Goal: Book appointment/travel/reservation

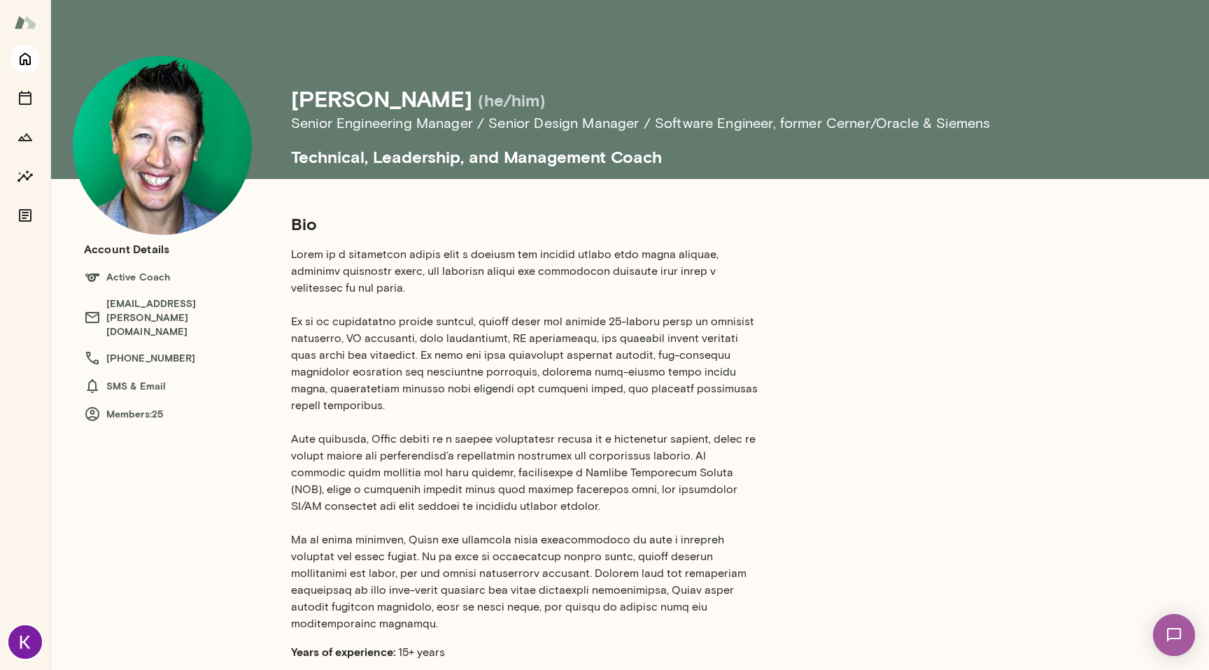
click at [29, 64] on icon "Home" at bounding box center [25, 59] width 11 height 13
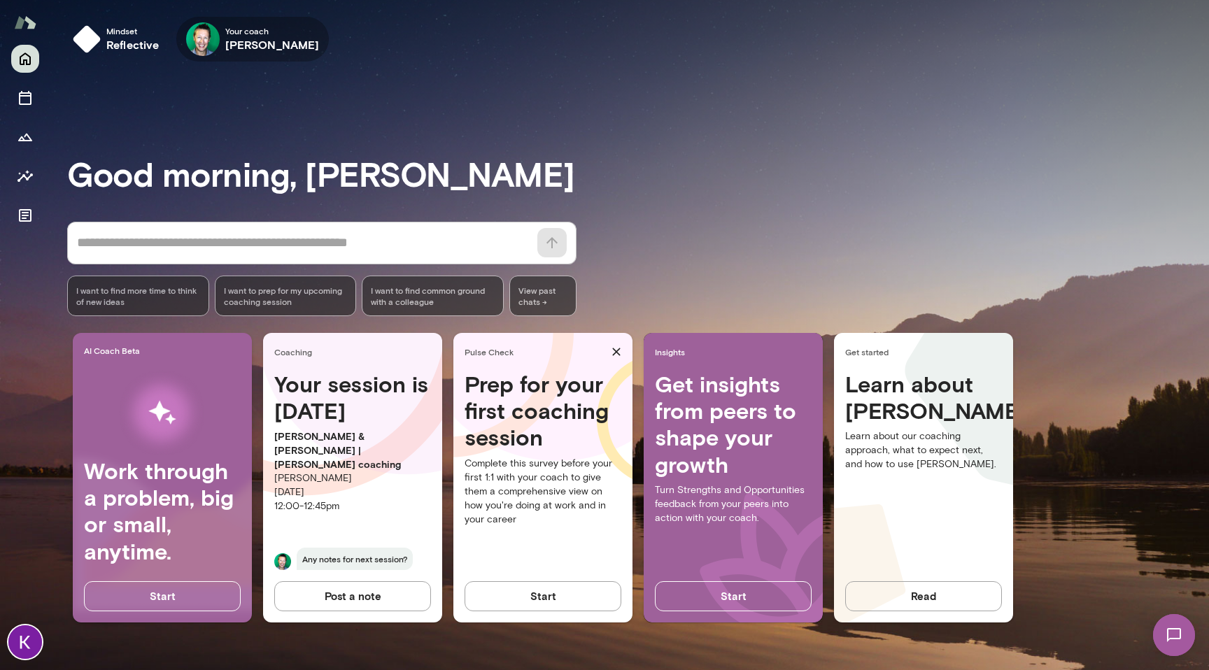
click at [238, 36] on h6 "[PERSON_NAME]" at bounding box center [272, 44] width 94 height 17
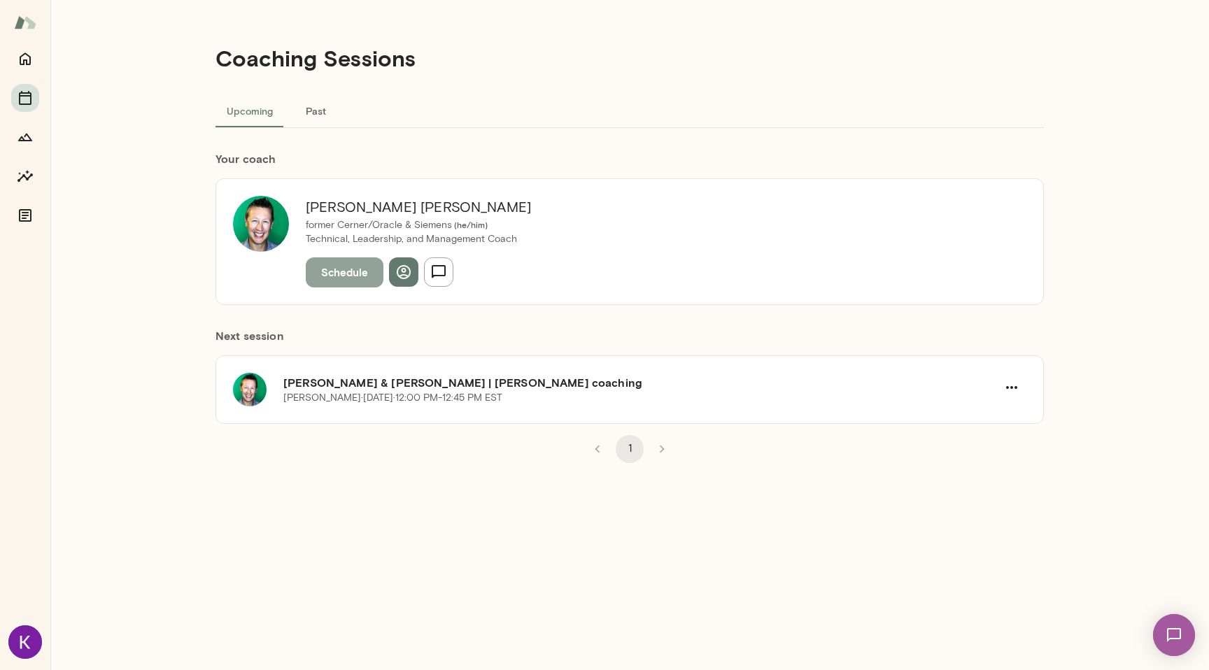
click at [342, 280] on button "Schedule" at bounding box center [345, 272] width 78 height 29
